Goal: Information Seeking & Learning: Learn about a topic

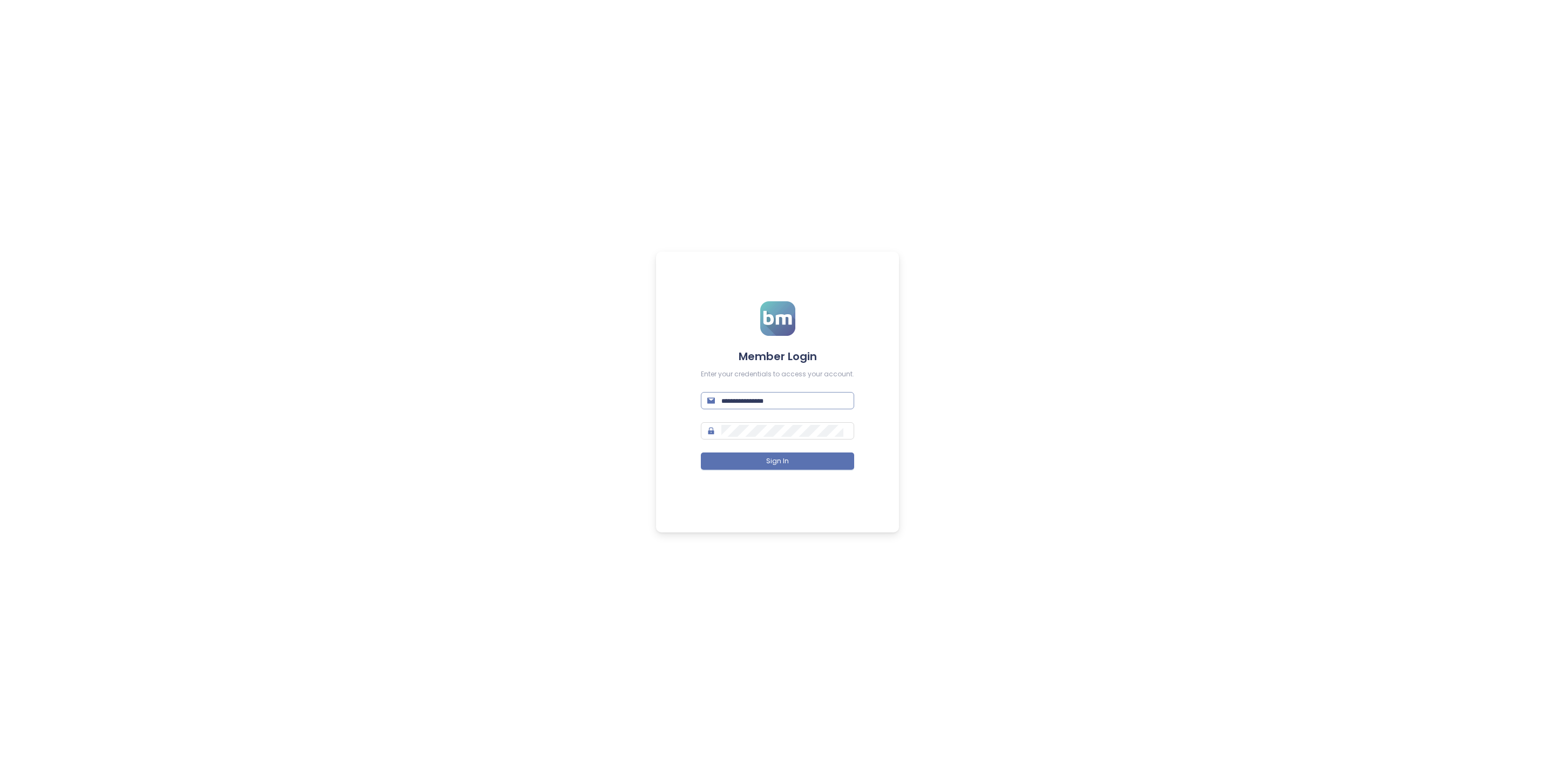
click at [749, 401] on input "text" at bounding box center [784, 401] width 126 height 12
click at [749, 404] on input "text" at bounding box center [784, 401] width 126 height 12
type input "**********"
click at [824, 454] on button "Sign In" at bounding box center [778, 461] width 153 height 18
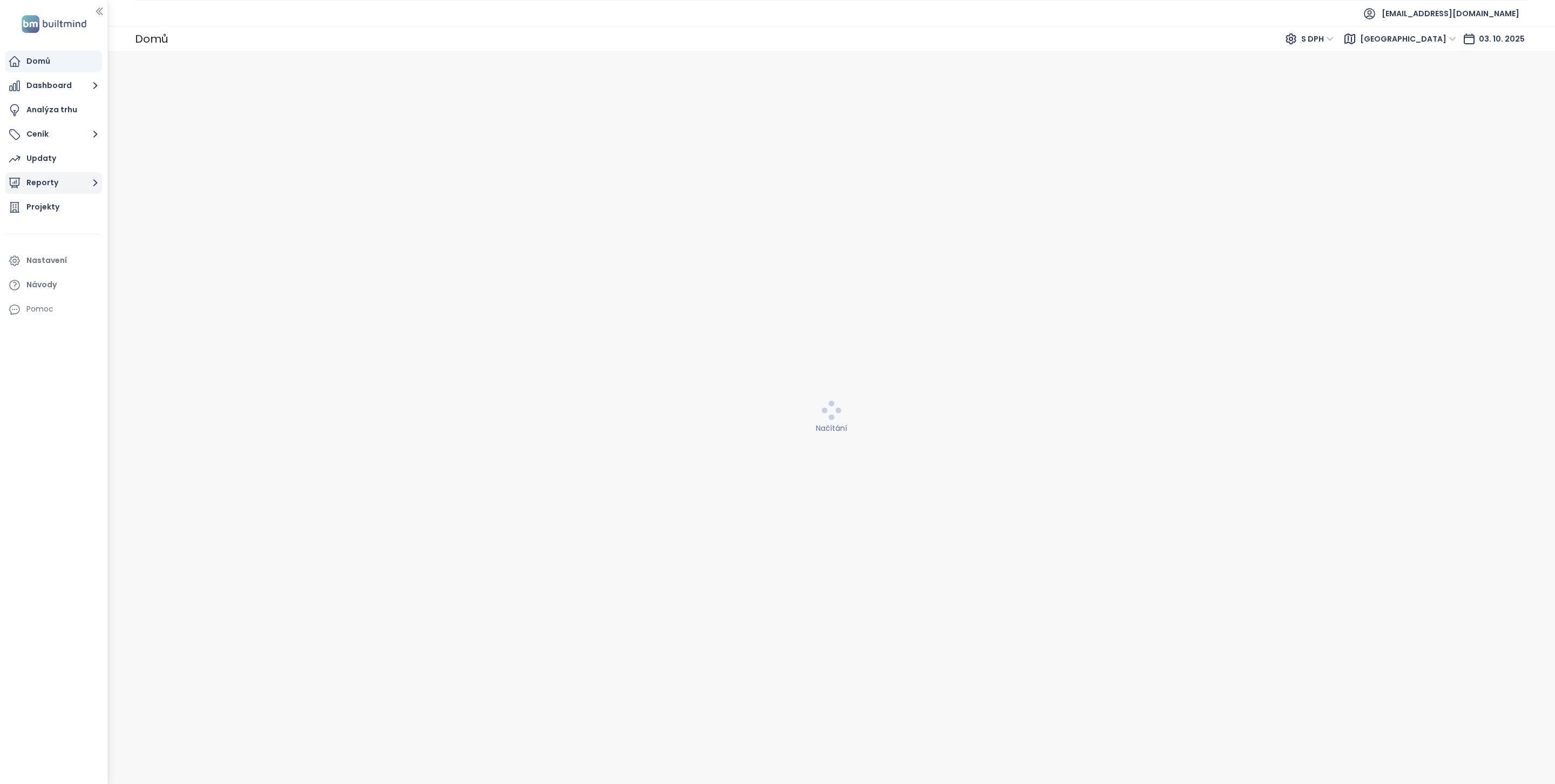
click at [62, 174] on button "Reporty" at bounding box center [54, 183] width 97 height 22
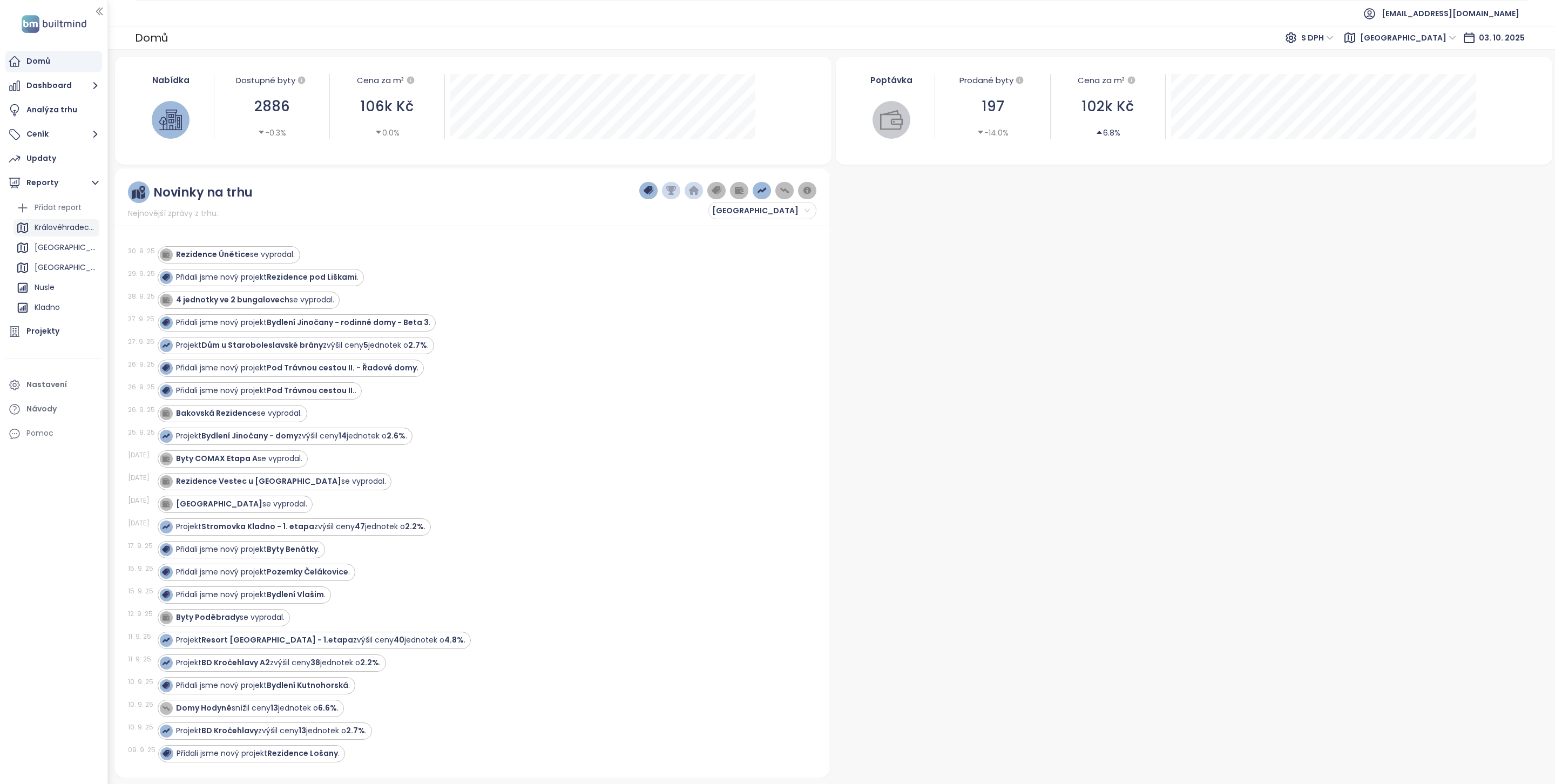
click at [71, 223] on div "Královéhradecký kraj" at bounding box center [65, 228] width 62 height 13
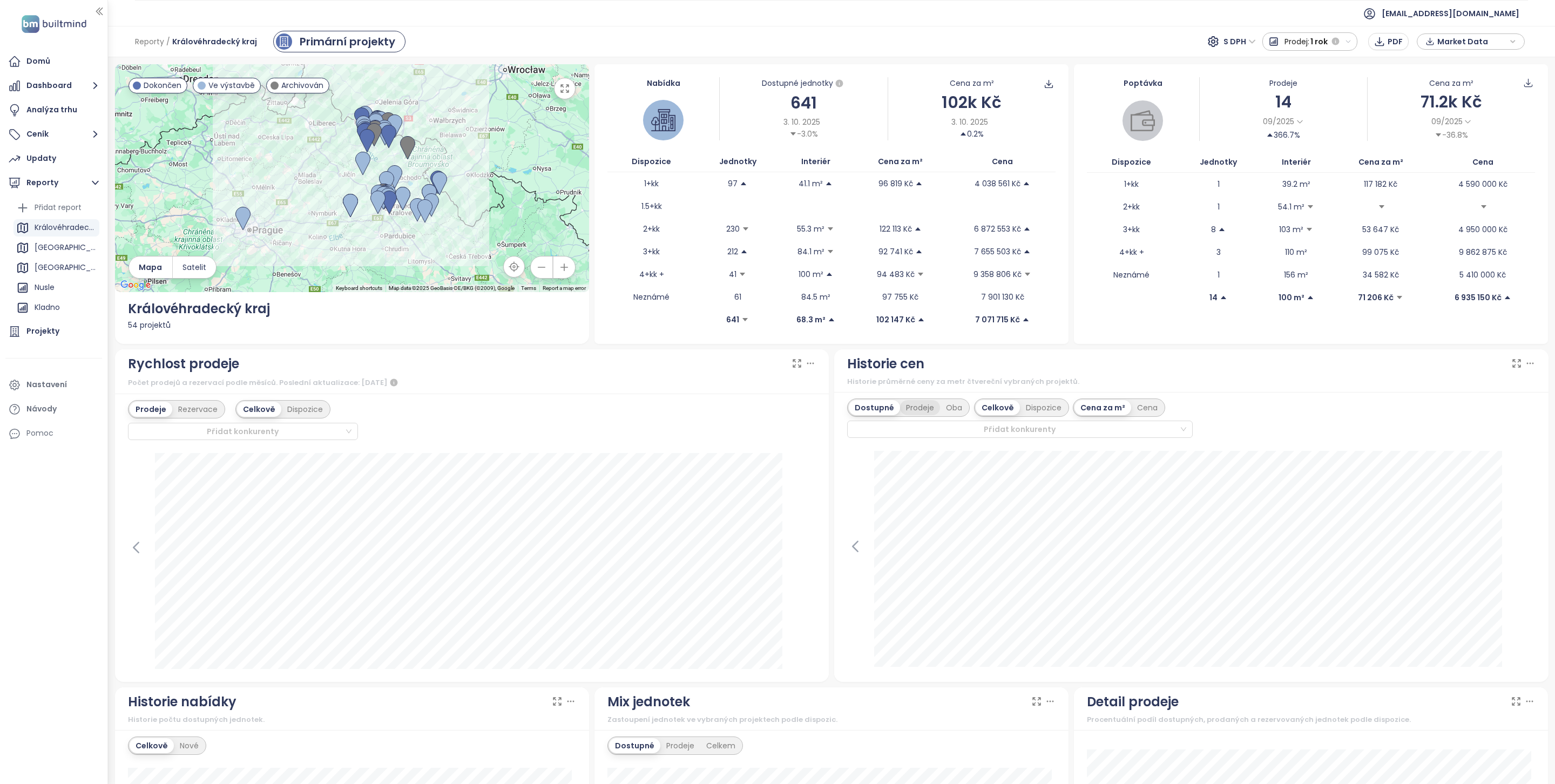
click at [913, 415] on div "Prodeje" at bounding box center [920, 407] width 40 height 15
click at [858, 409] on div "Dostupné" at bounding box center [873, 407] width 48 height 15
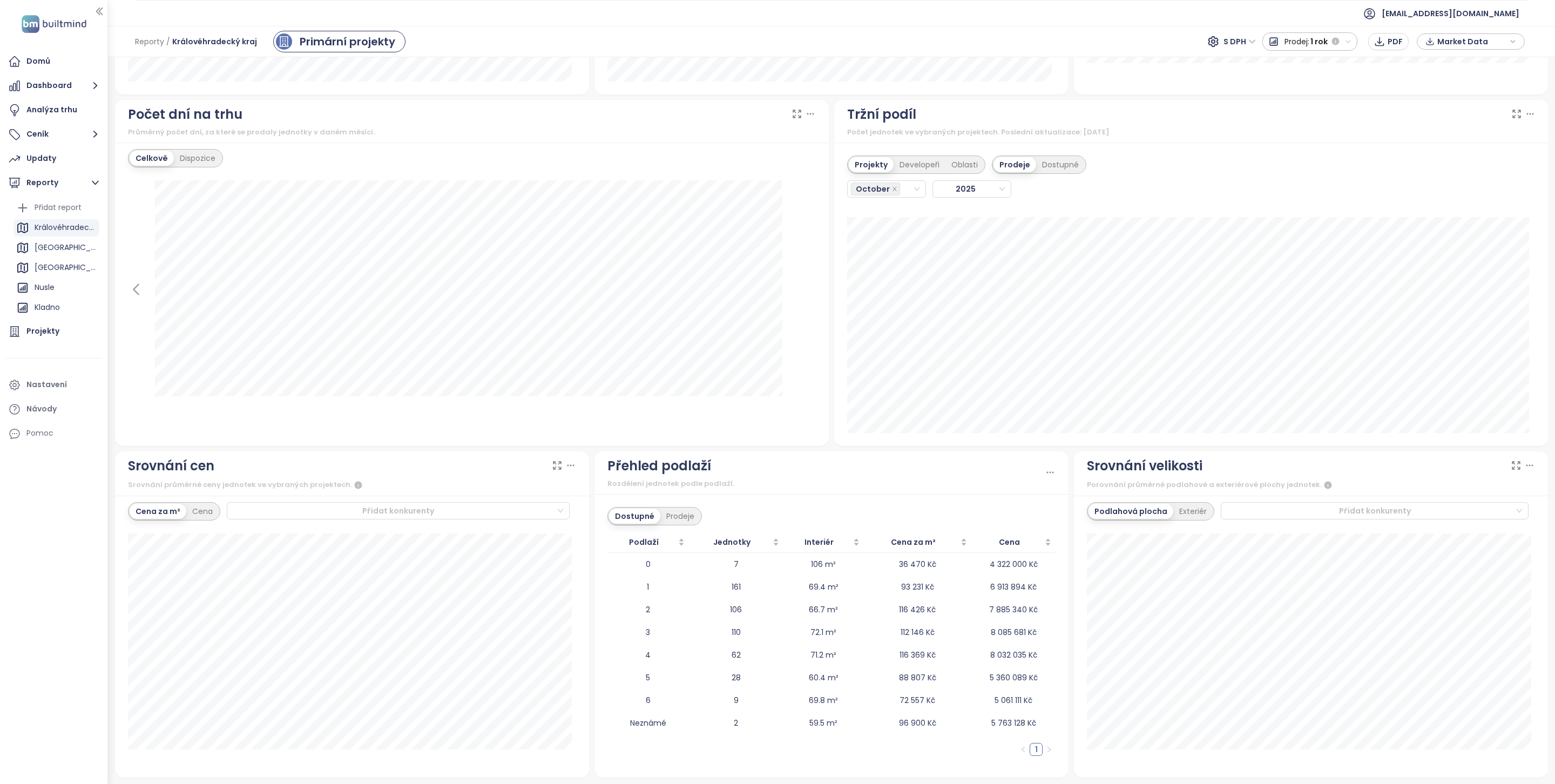
scroll to position [907, 0]
click at [899, 190] on div "October" at bounding box center [882, 189] width 62 height 15
click at [862, 327] on div "August" at bounding box center [880, 331] width 61 height 12
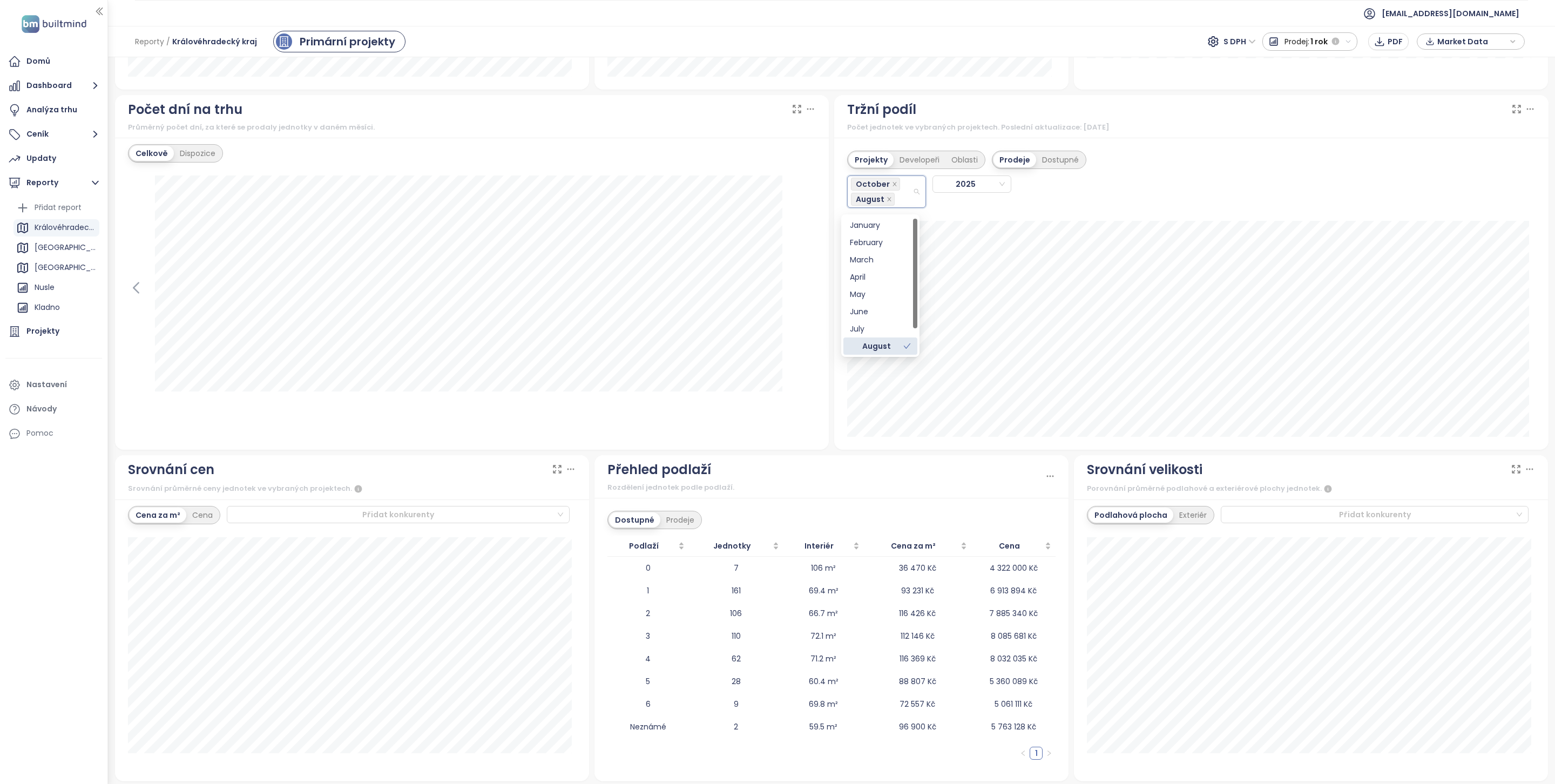
scroll to position [34, 0]
click at [886, 325] on div "September" at bounding box center [880, 330] width 61 height 12
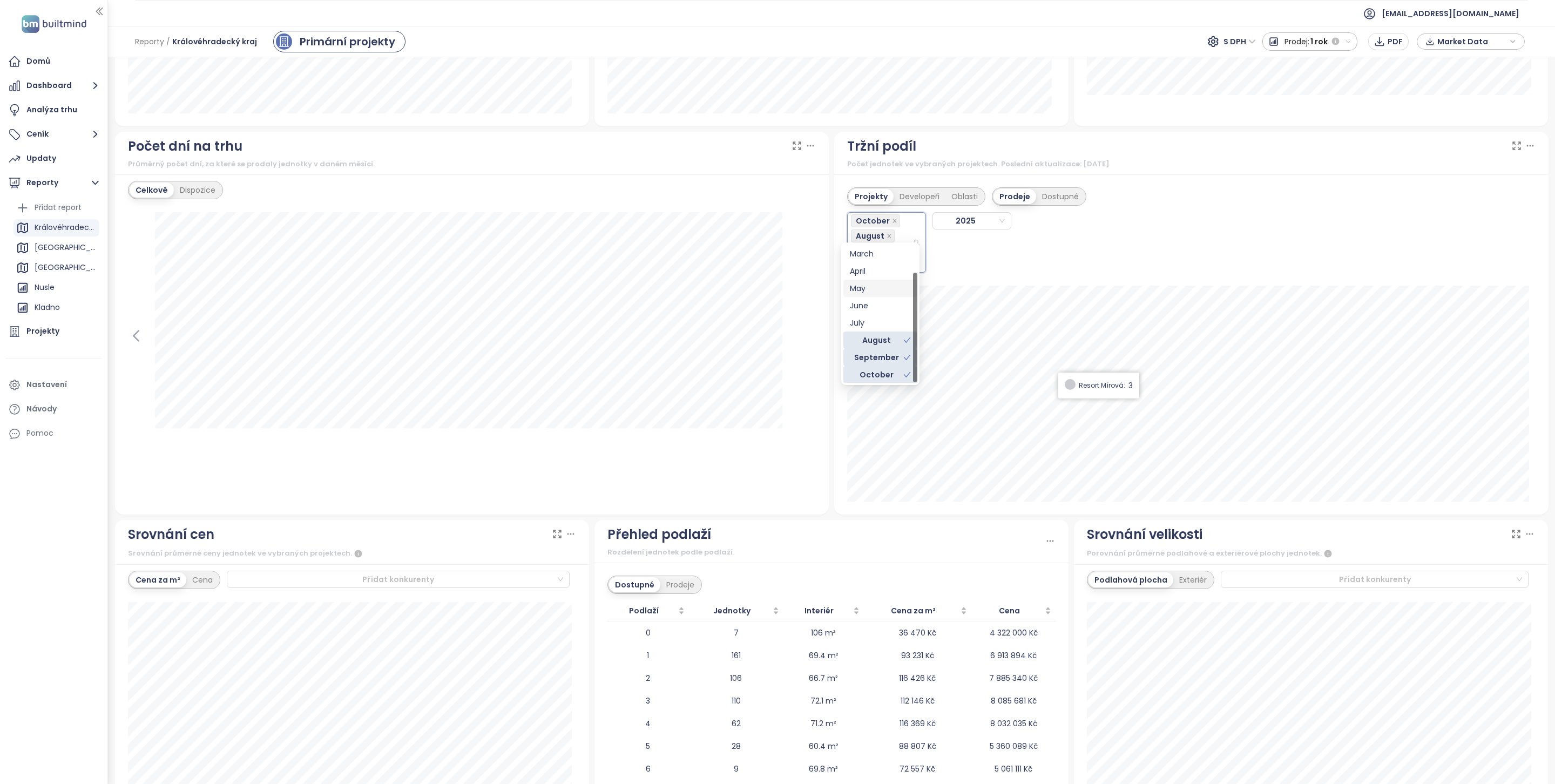
scroll to position [907, 0]
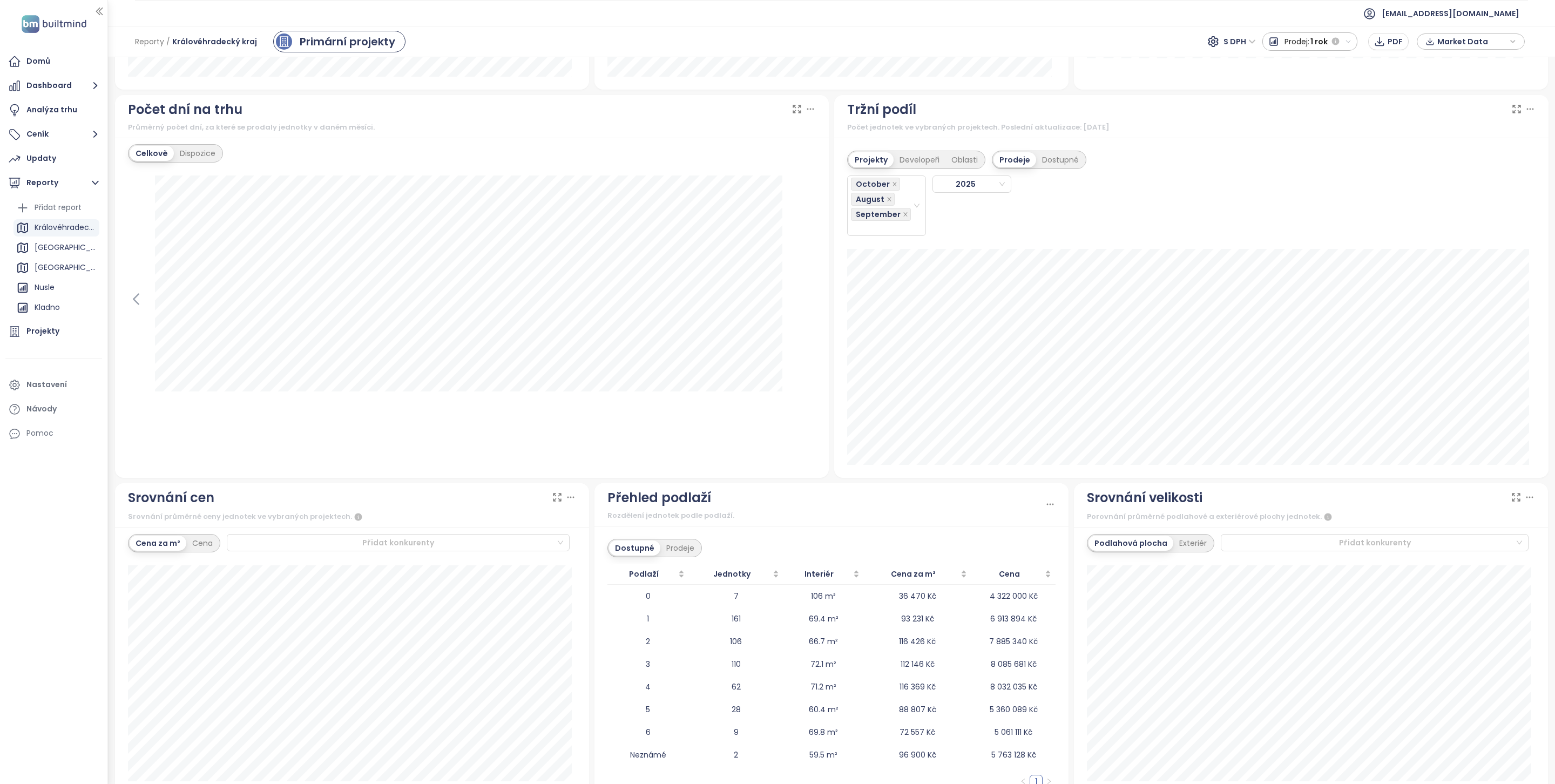
click at [1055, 212] on div "October August [DATE]" at bounding box center [966, 202] width 239 height 67
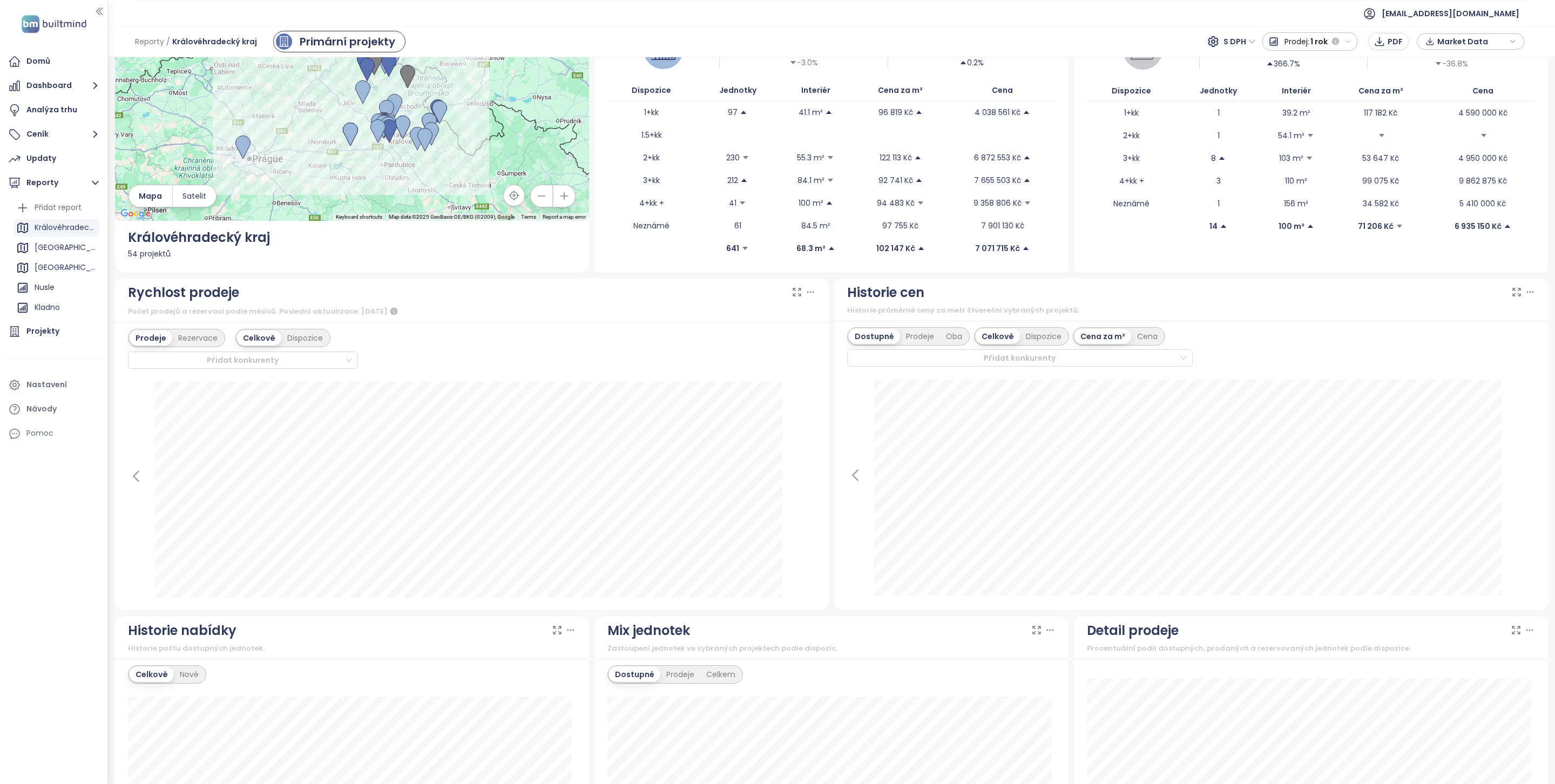
scroll to position [0, 0]
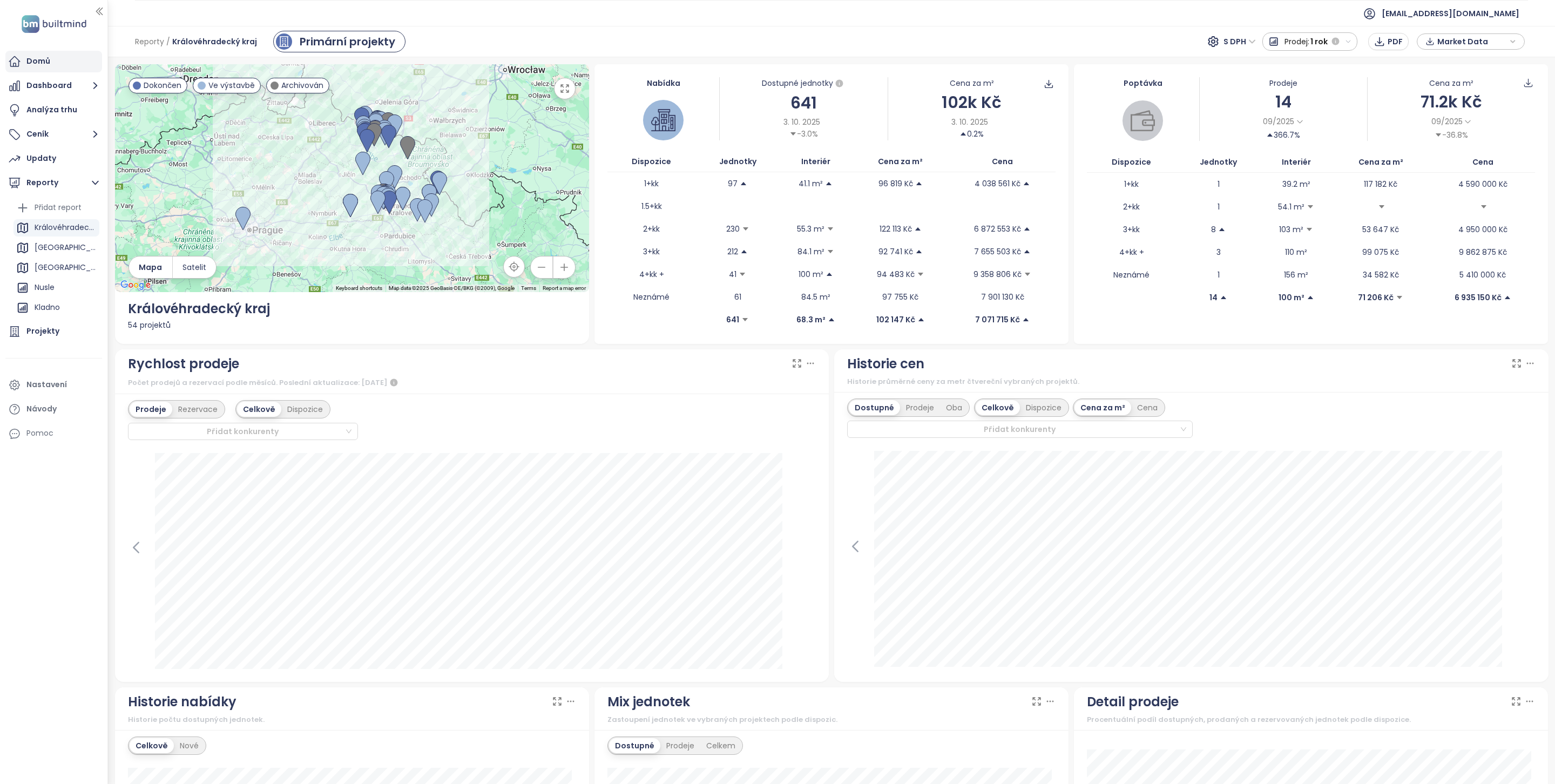
click at [49, 60] on div "Domů" at bounding box center [38, 61] width 24 height 13
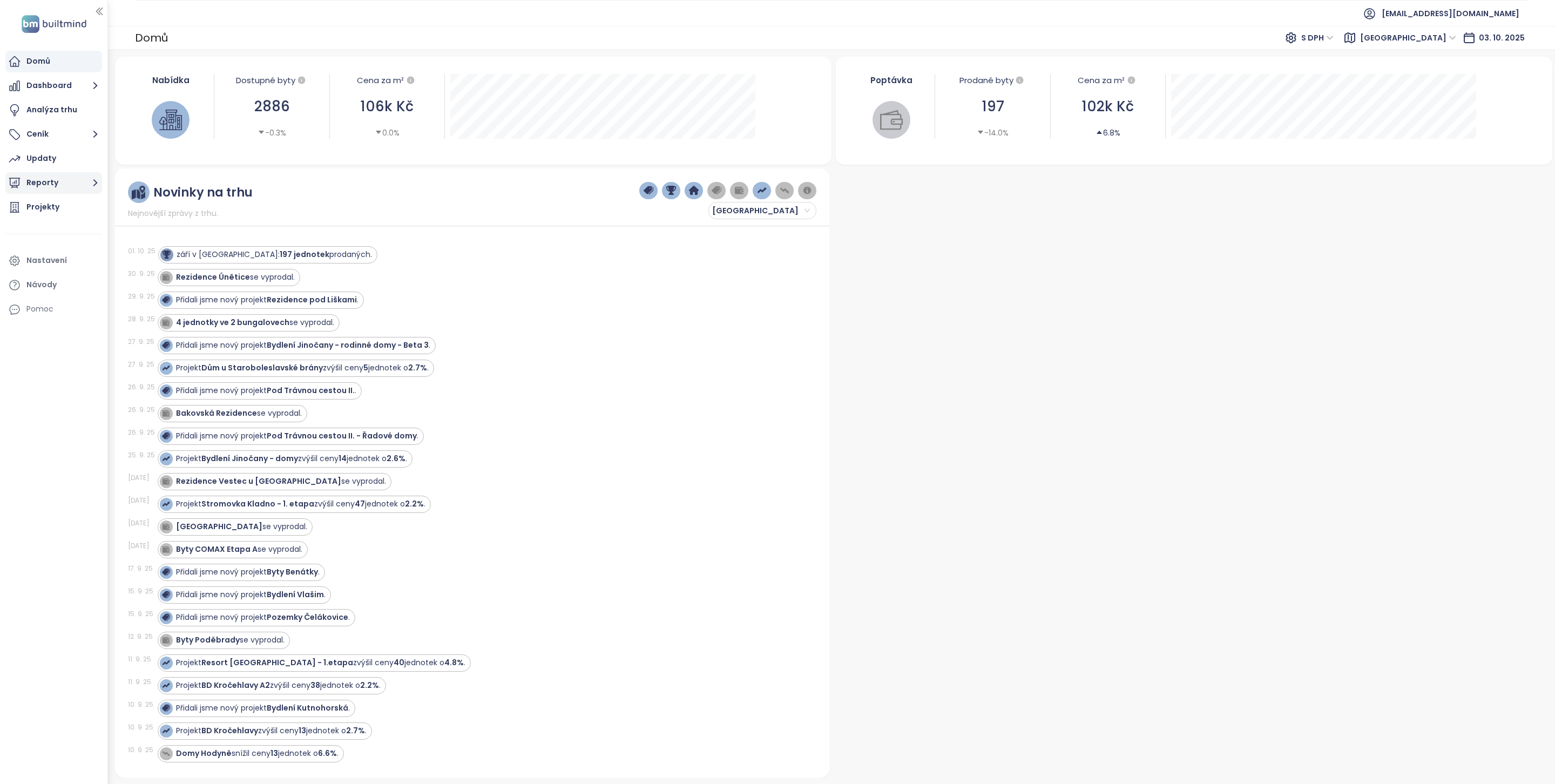
click at [48, 181] on button "Reporty" at bounding box center [54, 183] width 97 height 22
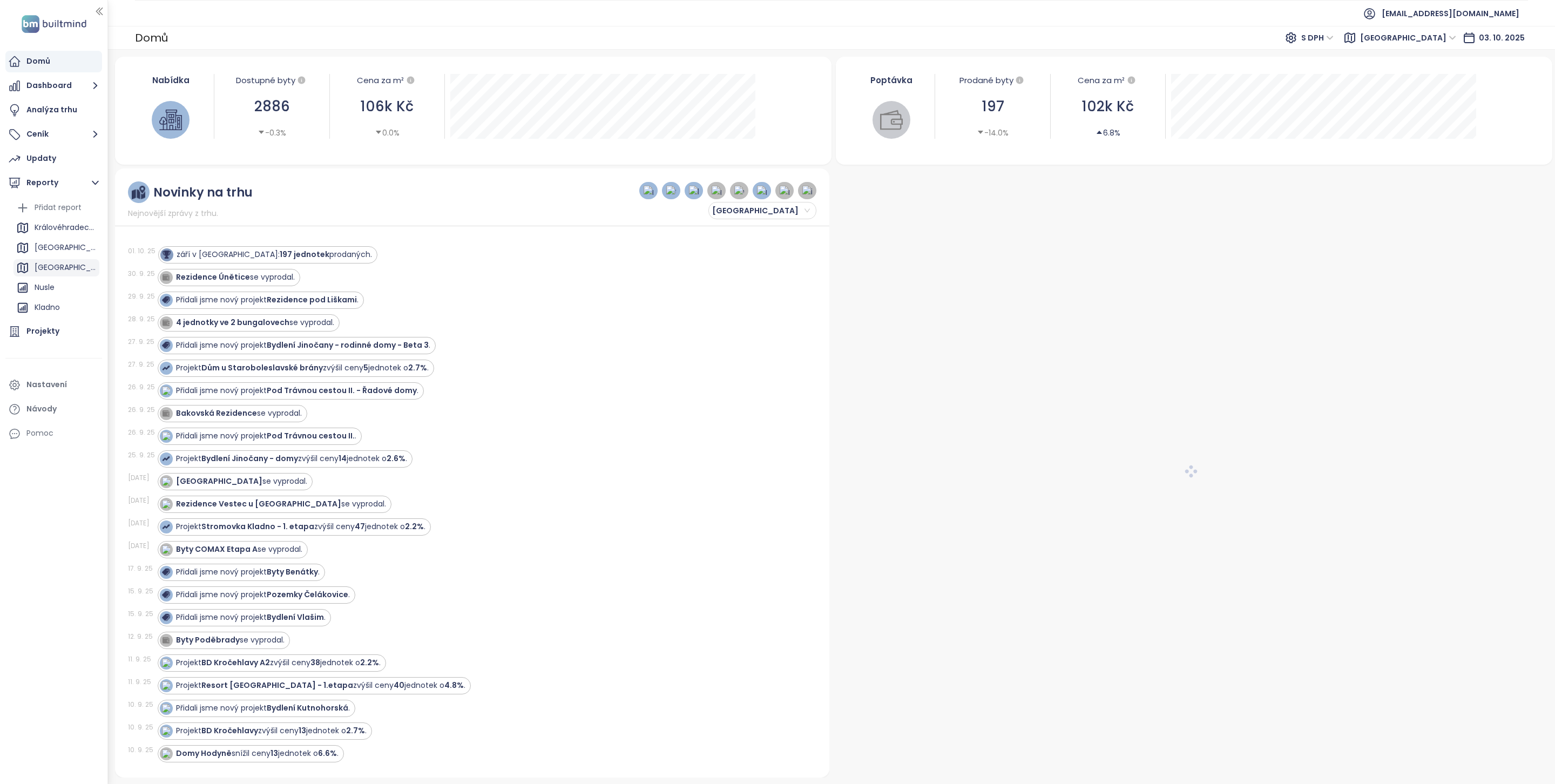
click at [51, 270] on div "[GEOGRAPHIC_DATA]" at bounding box center [65, 267] width 62 height 13
